Goal: Transaction & Acquisition: Book appointment/travel/reservation

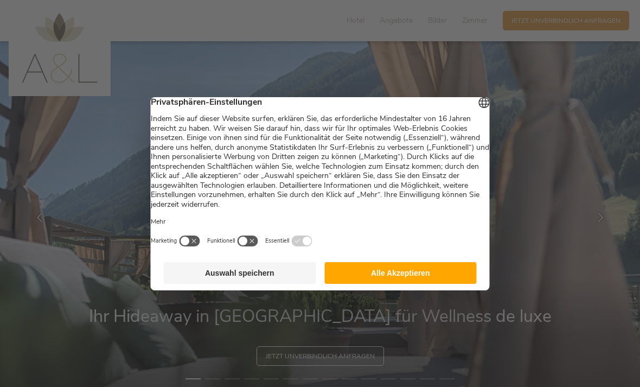
click at [366, 284] on button "Alle Akzeptieren" at bounding box center [400, 273] width 152 height 22
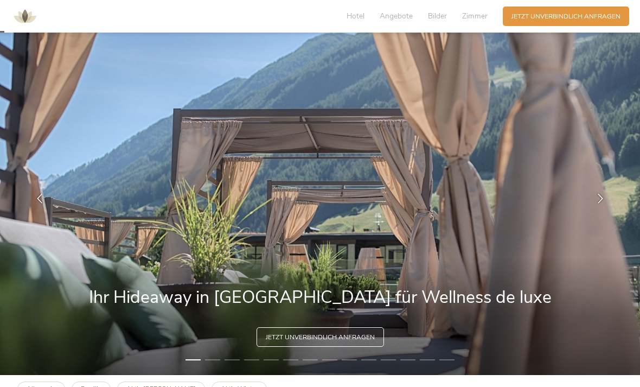
scroll to position [17, 0]
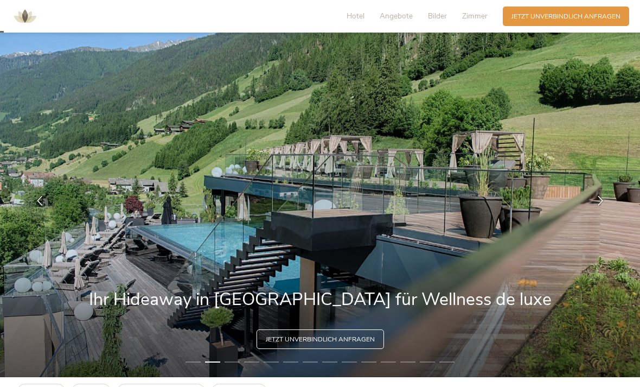
click at [596, 206] on icon at bounding box center [601, 201] width 10 height 10
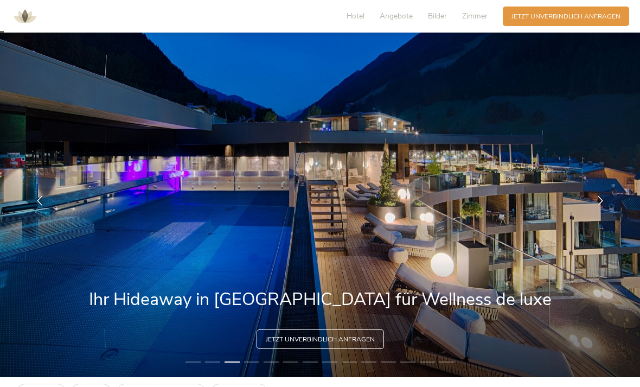
click at [602, 206] on icon at bounding box center [601, 201] width 10 height 10
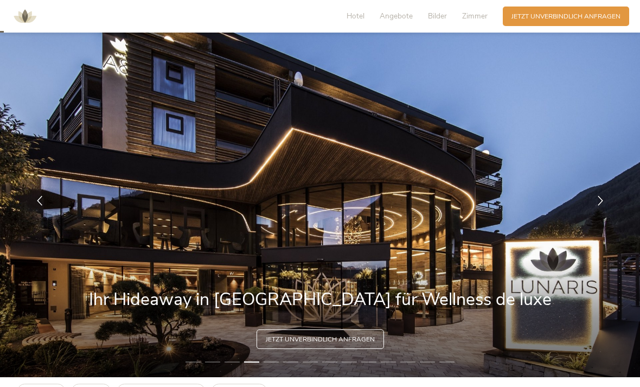
click at [38, 214] on div at bounding box center [39, 200] width 27 height 27
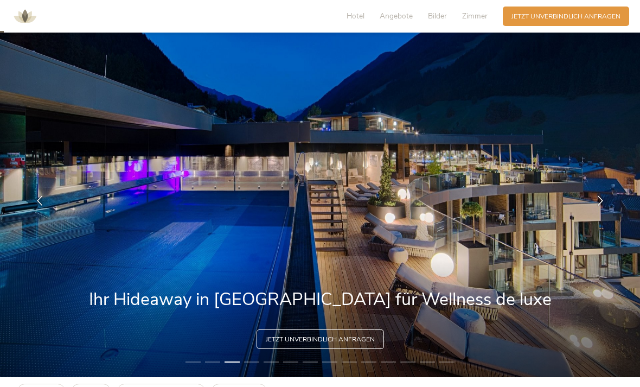
click at [600, 206] on icon at bounding box center [601, 201] width 10 height 10
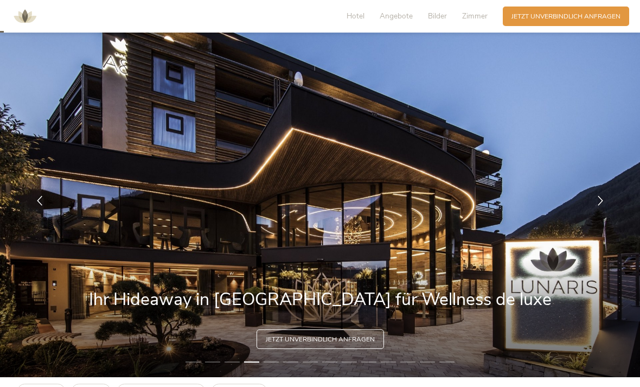
click at [592, 214] on div at bounding box center [600, 200] width 27 height 27
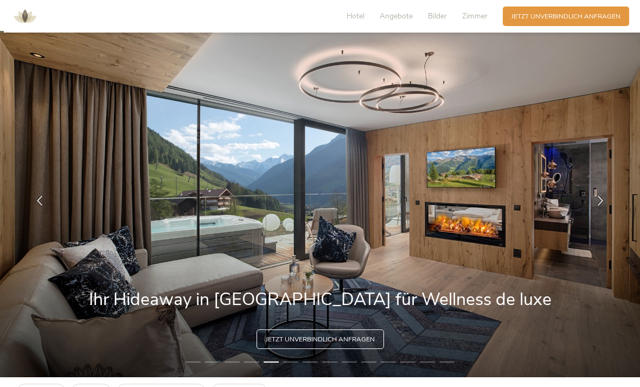
click at [588, 214] on div at bounding box center [600, 200] width 27 height 27
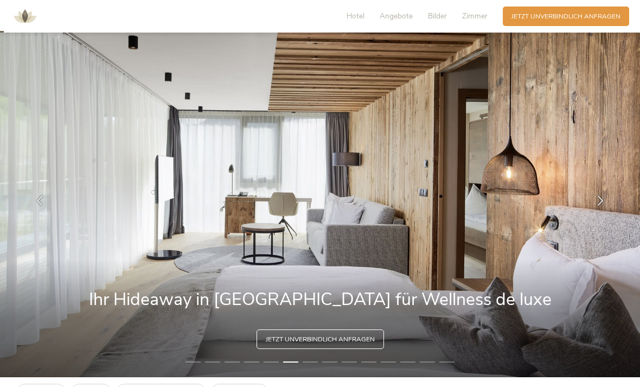
click at [595, 214] on div at bounding box center [600, 200] width 27 height 27
click at [601, 206] on icon at bounding box center [601, 201] width 10 height 10
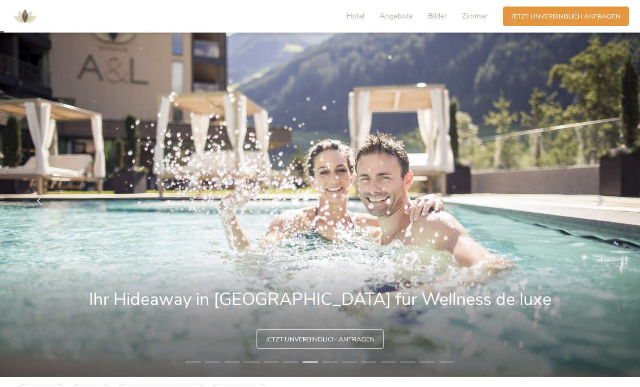
click at [593, 214] on div at bounding box center [600, 200] width 27 height 27
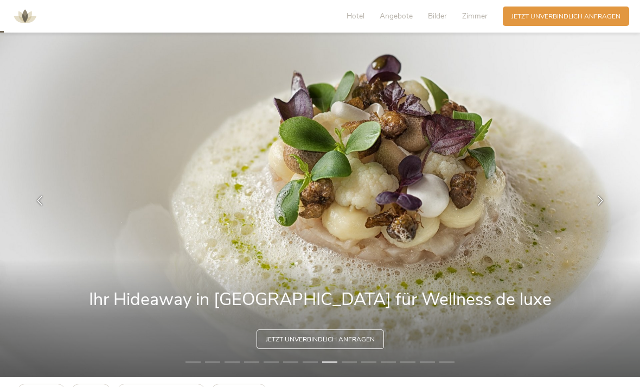
click at [592, 214] on div at bounding box center [600, 200] width 27 height 27
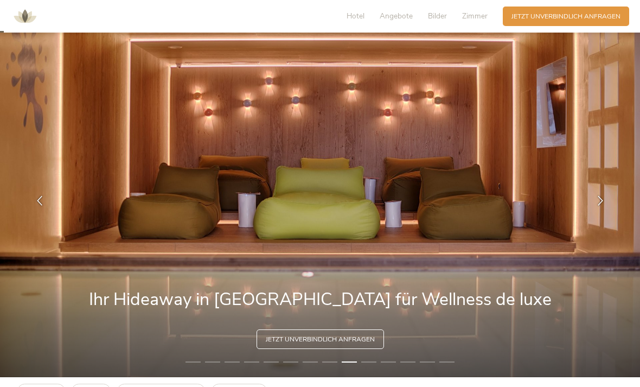
click at [597, 206] on icon at bounding box center [601, 201] width 10 height 10
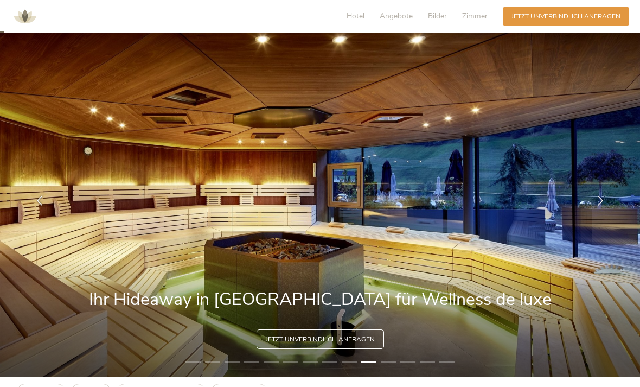
click at [600, 206] on icon at bounding box center [601, 201] width 10 height 10
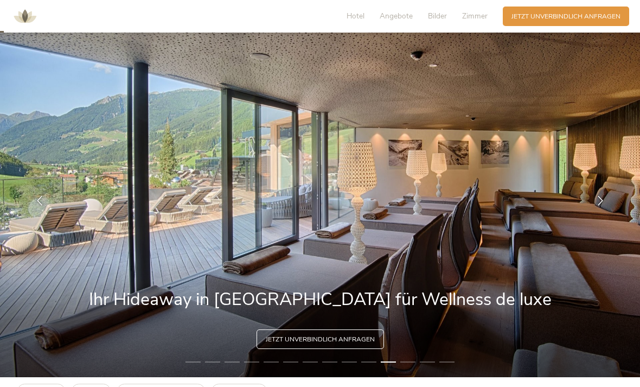
click at [603, 206] on icon at bounding box center [601, 201] width 10 height 10
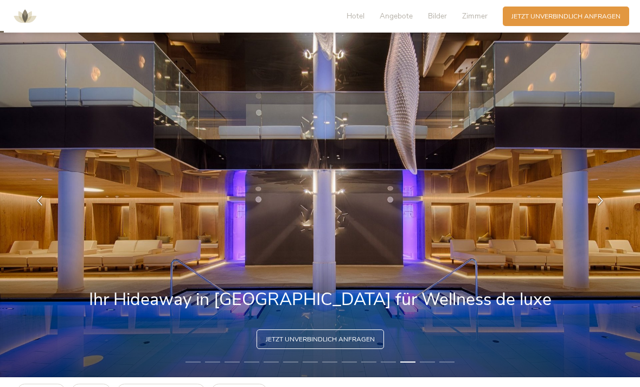
click at [597, 214] on div at bounding box center [600, 200] width 27 height 27
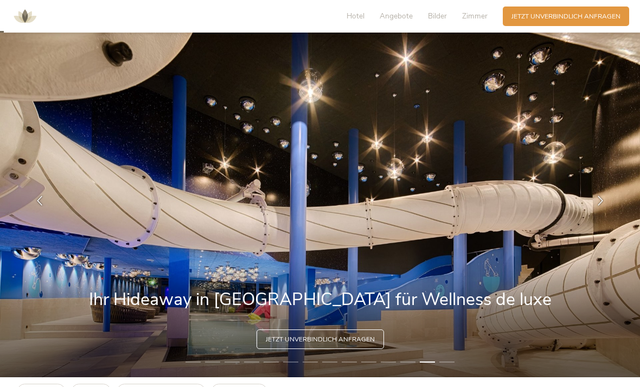
click at [592, 214] on div at bounding box center [600, 200] width 27 height 27
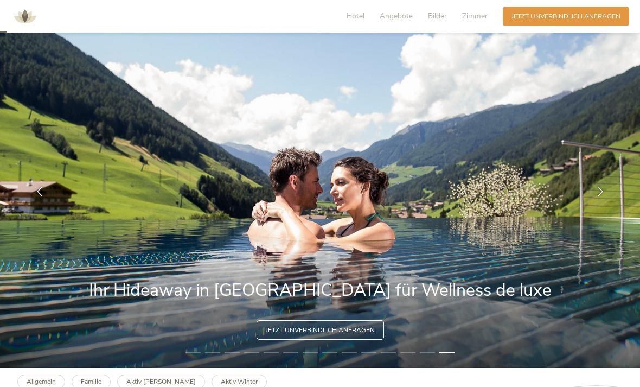
scroll to position [25, 0]
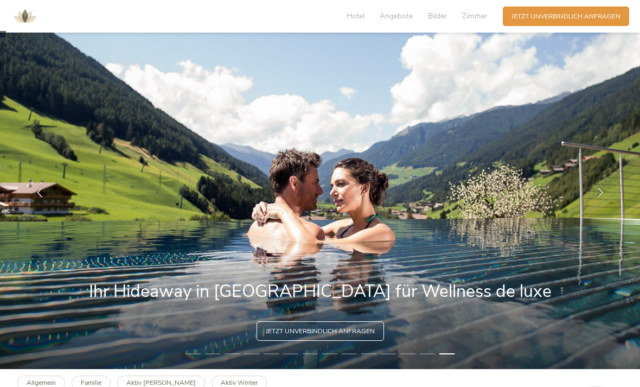
click at [601, 197] on icon at bounding box center [601, 193] width 10 height 10
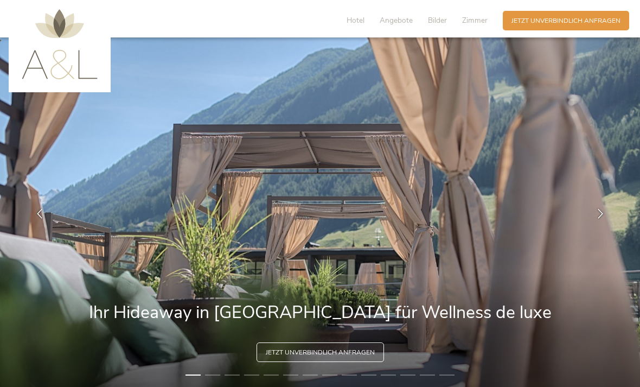
scroll to position [0, 0]
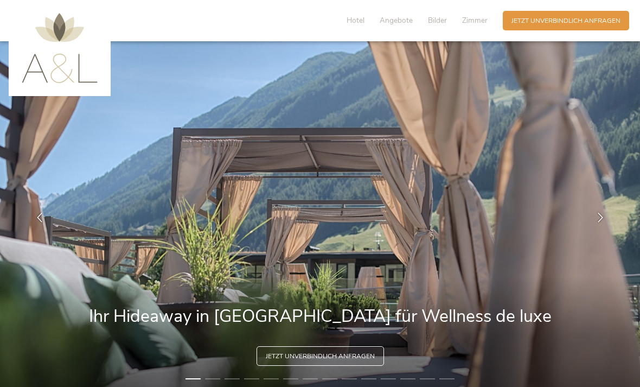
click at [390, 23] on span "Angebote" at bounding box center [396, 20] width 33 height 10
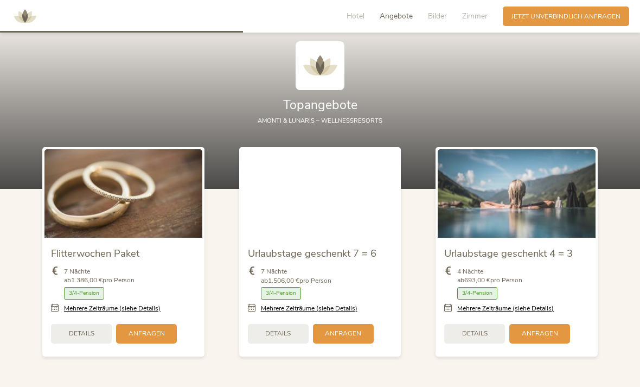
scroll to position [1050, 0]
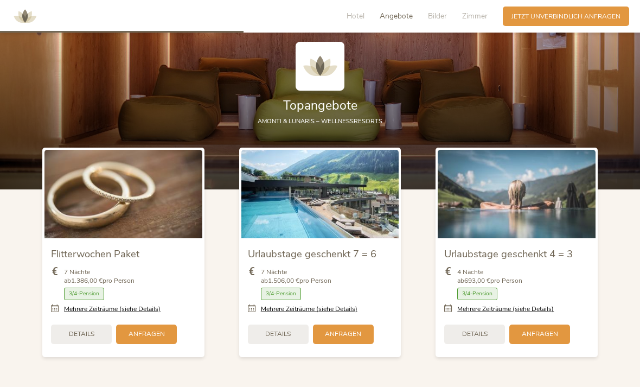
click at [336, 238] on img at bounding box center [320, 194] width 158 height 88
click at [281, 339] on span "Details" at bounding box center [277, 333] width 25 height 9
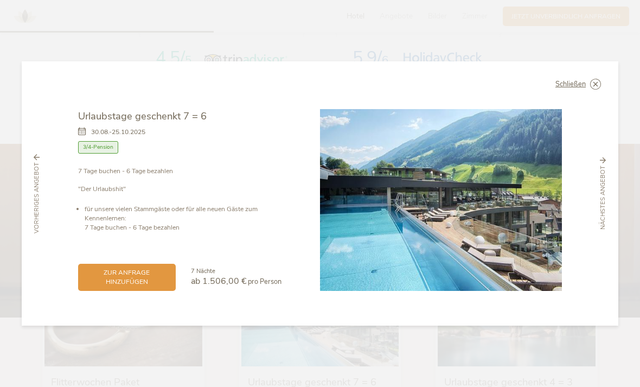
scroll to position [922, 0]
click at [0, 0] on icon at bounding box center [0, 0] width 0 height 0
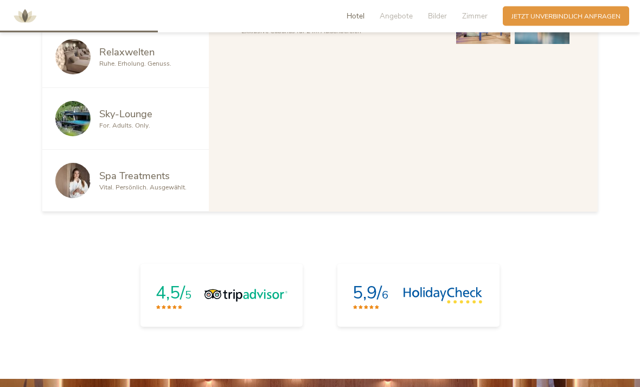
scroll to position [684, 0]
